Goal: Task Accomplishment & Management: Manage account settings

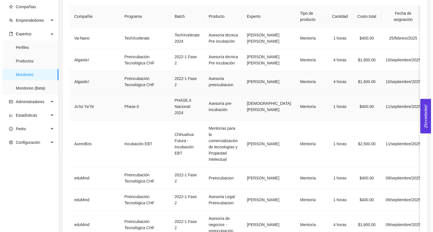
scroll to position [49, 0]
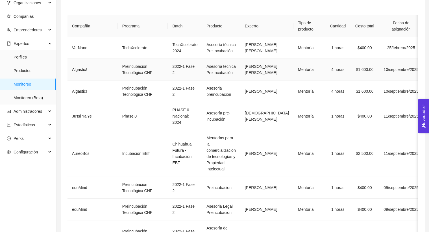
click at [240, 81] on td "[PERSON_NAME] [PERSON_NAME]" at bounding box center [266, 70] width 53 height 22
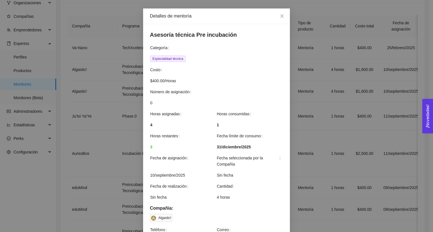
scroll to position [22, 0]
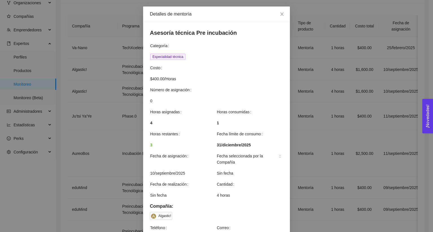
click at [303, 112] on div "Detalles de mentoría Asesoría técnica Pre incubación Categoría Especialidad téc…" at bounding box center [216, 116] width 433 height 232
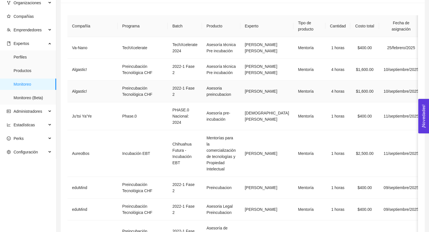
click at [294, 102] on td "Mentoría" at bounding box center [310, 92] width 32 height 22
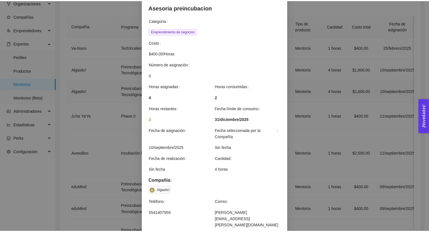
scroll to position [48, 0]
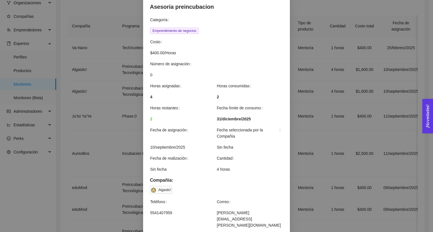
click at [323, 106] on div "Detalles de mentoría Asesoria preincubacion Categoría Emprendimiento de negocio…" at bounding box center [216, 116] width 433 height 232
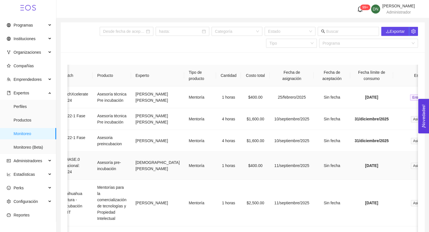
scroll to position [8, 0]
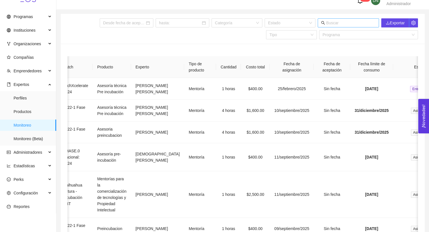
click at [361, 24] on input "text" at bounding box center [350, 23] width 49 height 6
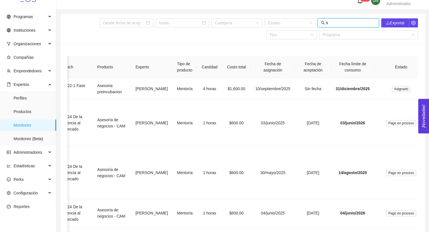
scroll to position [0, 103]
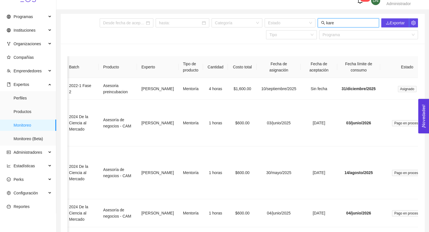
type input "[PERSON_NAME]"
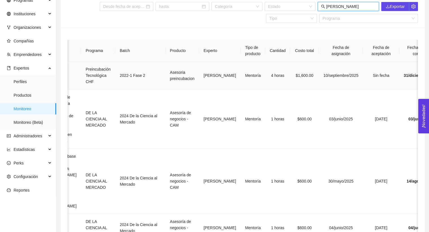
scroll to position [0, 0]
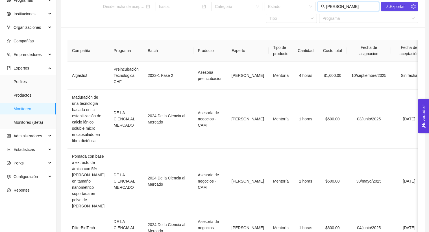
click at [354, 5] on input "[PERSON_NAME]" at bounding box center [350, 6] width 49 height 6
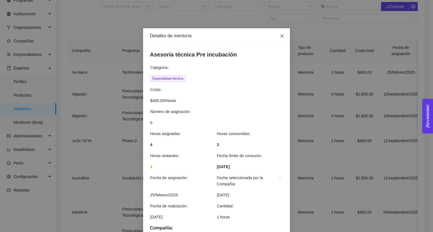
click at [281, 34] on icon "close" at bounding box center [282, 36] width 5 height 5
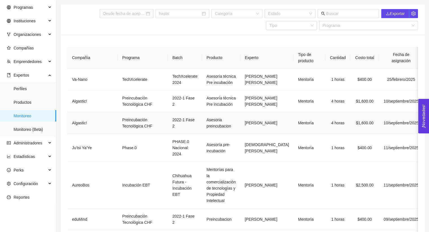
click at [247, 134] on td "[PERSON_NAME]" at bounding box center [266, 123] width 53 height 22
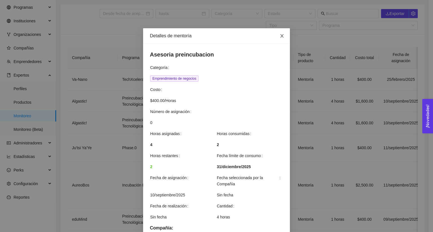
click at [280, 37] on icon "close" at bounding box center [282, 36] width 5 height 5
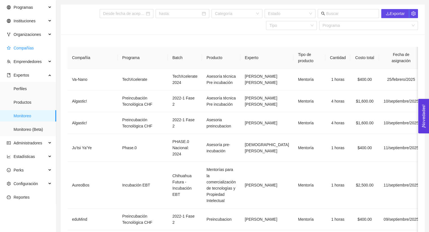
click at [28, 49] on span "Compañías" at bounding box center [24, 48] width 20 height 5
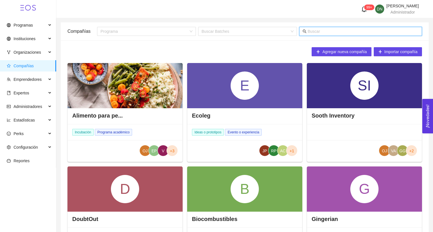
click at [327, 34] on input "text" at bounding box center [363, 31] width 111 height 6
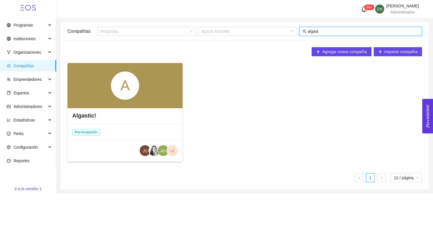
type input "algast"
click at [130, 105] on div "A" at bounding box center [125, 85] width 115 height 45
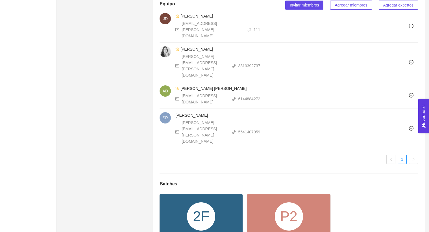
scroll to position [370, 0]
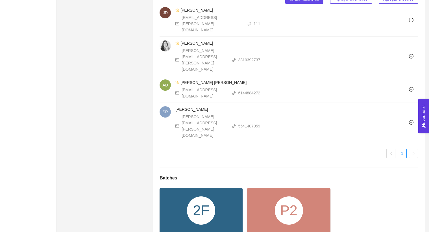
click at [208, 188] on div "2F" at bounding box center [201, 210] width 83 height 45
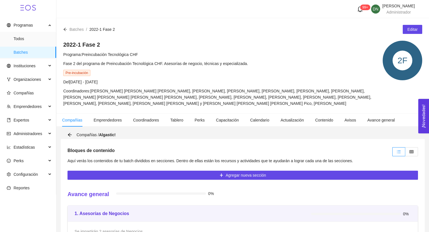
click at [66, 28] on icon "arrow-left" at bounding box center [65, 29] width 4 height 4
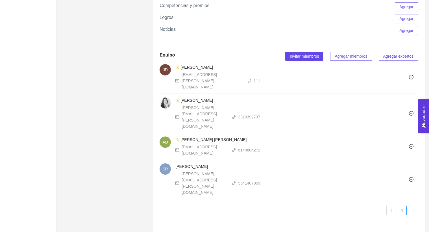
click at [357, 55] on span "Agregar miembros" at bounding box center [351, 56] width 32 height 6
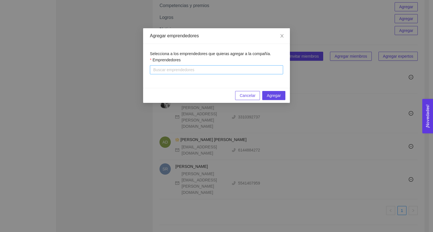
click at [205, 73] on div at bounding box center [216, 69] width 131 height 7
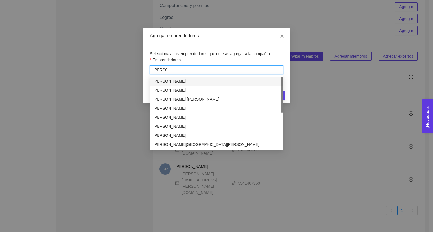
type input "jessic"
click at [280, 38] on span "Close" at bounding box center [282, 36] width 16 height 16
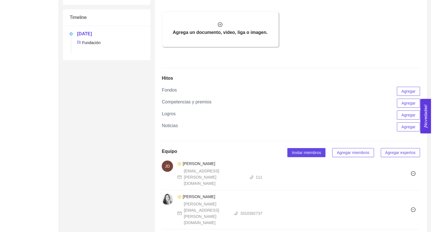
scroll to position [218, 0]
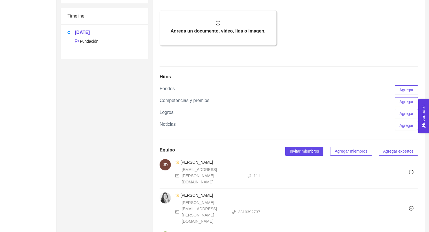
click at [342, 150] on span "Agregar miembros" at bounding box center [351, 151] width 32 height 6
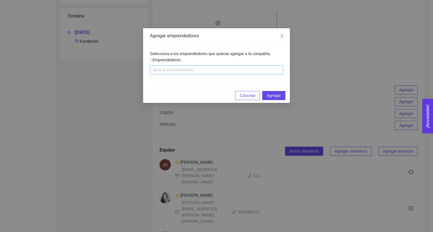
click at [258, 65] on div "Buscar emprendedores" at bounding box center [216, 69] width 133 height 9
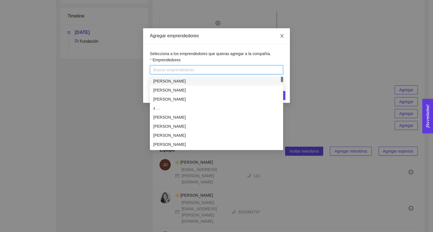
click at [286, 34] on span "Close" at bounding box center [282, 36] width 16 height 16
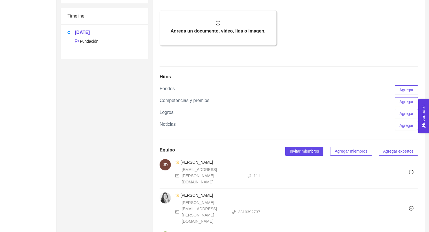
click at [393, 150] on span "Agregar expertos" at bounding box center [398, 151] width 30 height 6
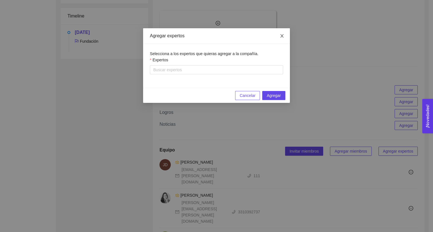
click at [280, 32] on span "Close" at bounding box center [282, 36] width 16 height 16
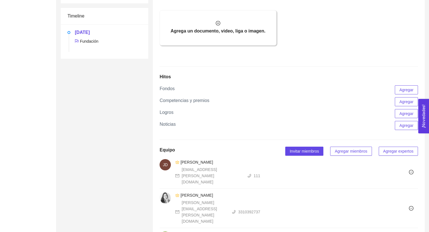
click at [339, 151] on span "Agregar miembros" at bounding box center [351, 151] width 32 height 6
